Goal: Information Seeking & Learning: Learn about a topic

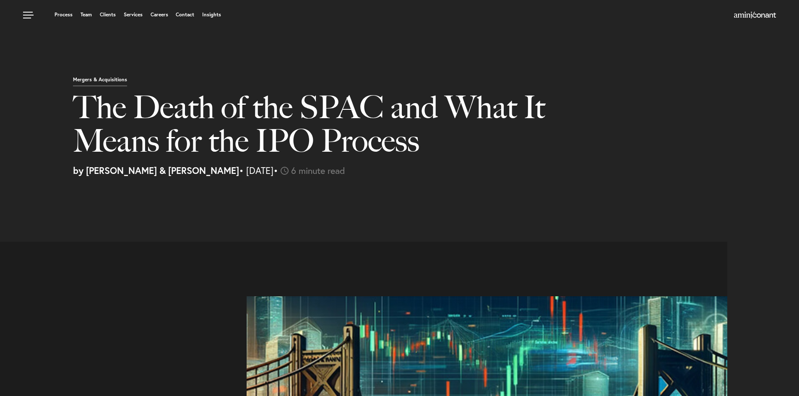
select select "CA"
select select "Austin"
select select "Business and Civil Litigation"
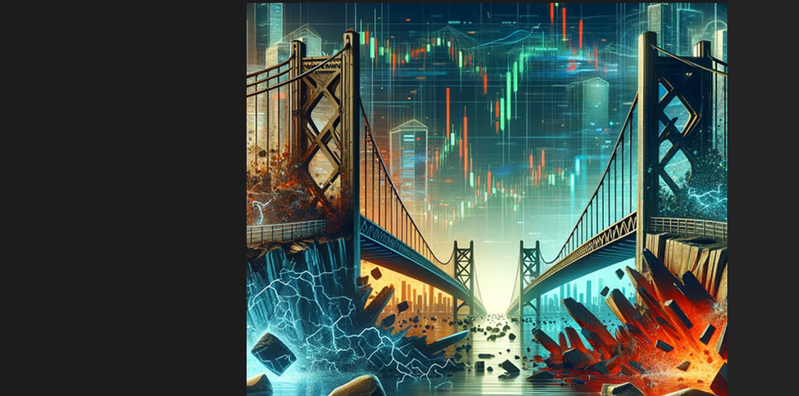
scroll to position [629, 0]
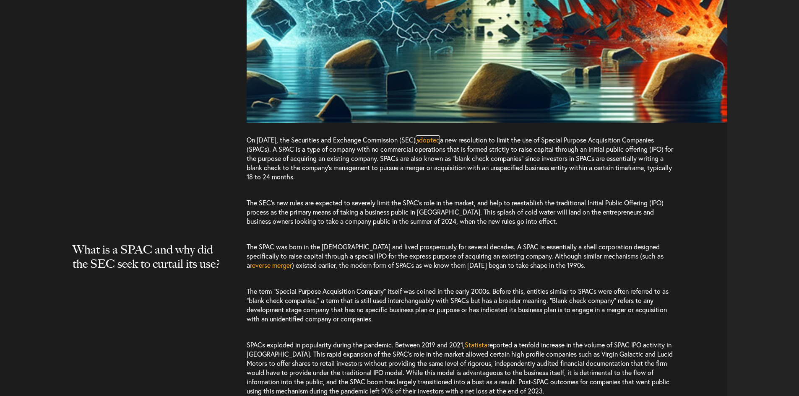
click at [440, 142] on span "adopted" at bounding box center [427, 139] width 24 height 9
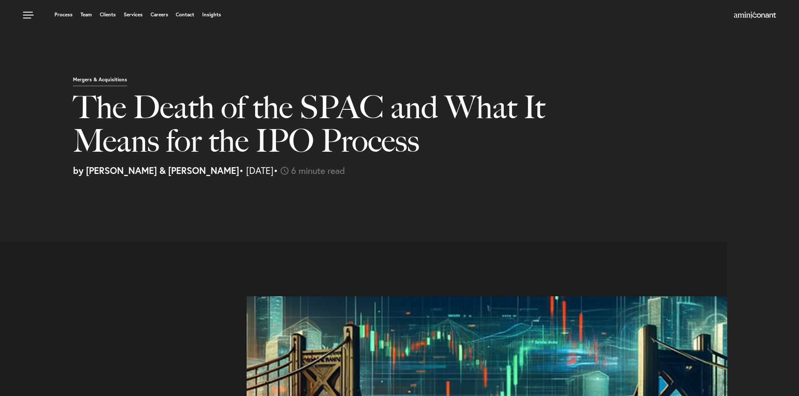
select select "CA"
select select "Austin"
select select "Business and Civil Litigation"
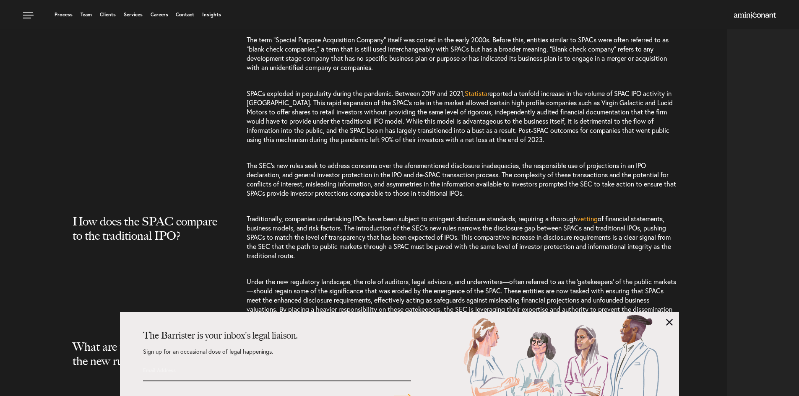
scroll to position [1090, 0]
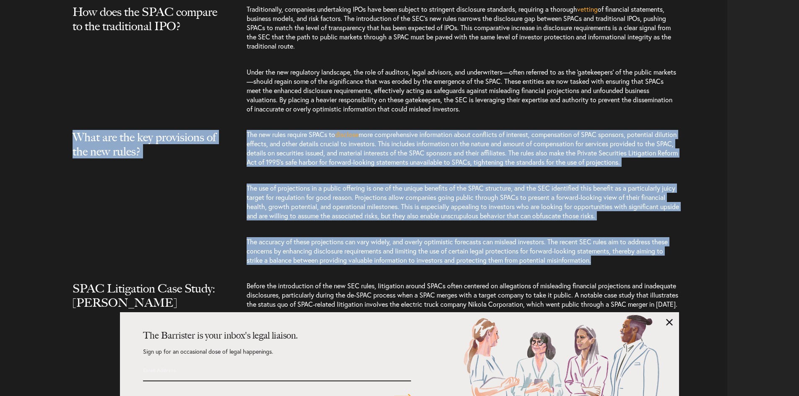
drag, startPoint x: 73, startPoint y: 132, endPoint x: 373, endPoint y: 274, distance: 331.8
click at [373, 274] on article "On Jan 24, 2024, the Securities and Exchange Commission (SEC) adopted a new res…" at bounding box center [366, 122] width 721 height 1941
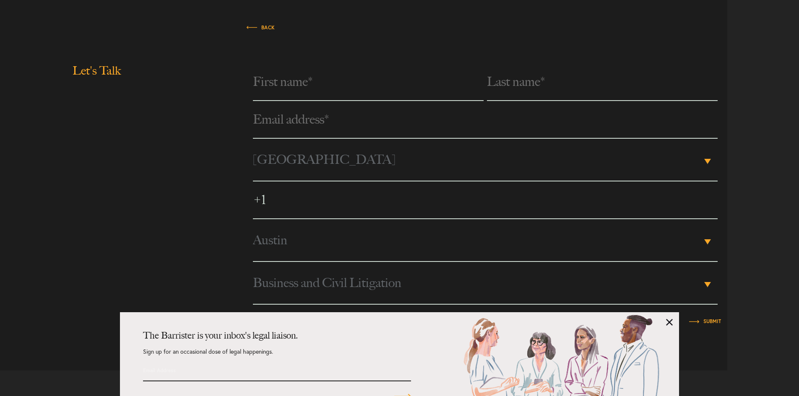
scroll to position [1731, 0]
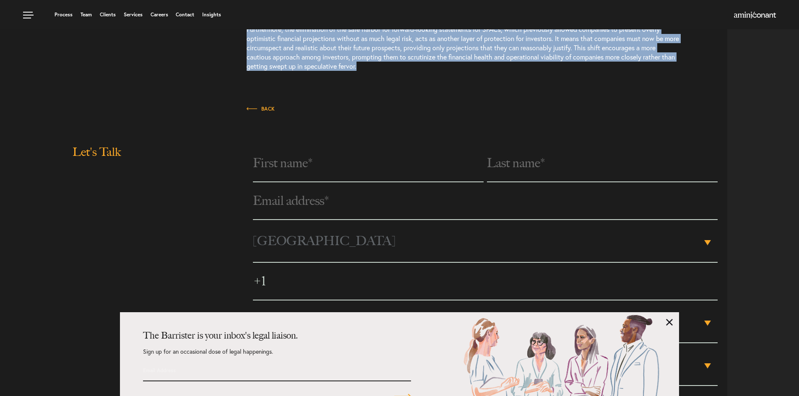
drag, startPoint x: 75, startPoint y: 103, endPoint x: 408, endPoint y: 81, distance: 333.6
copy article "The Death of the SPAC and What It Means for the IPO Process by Amini & Conant •…"
